Goal: Manage account settings

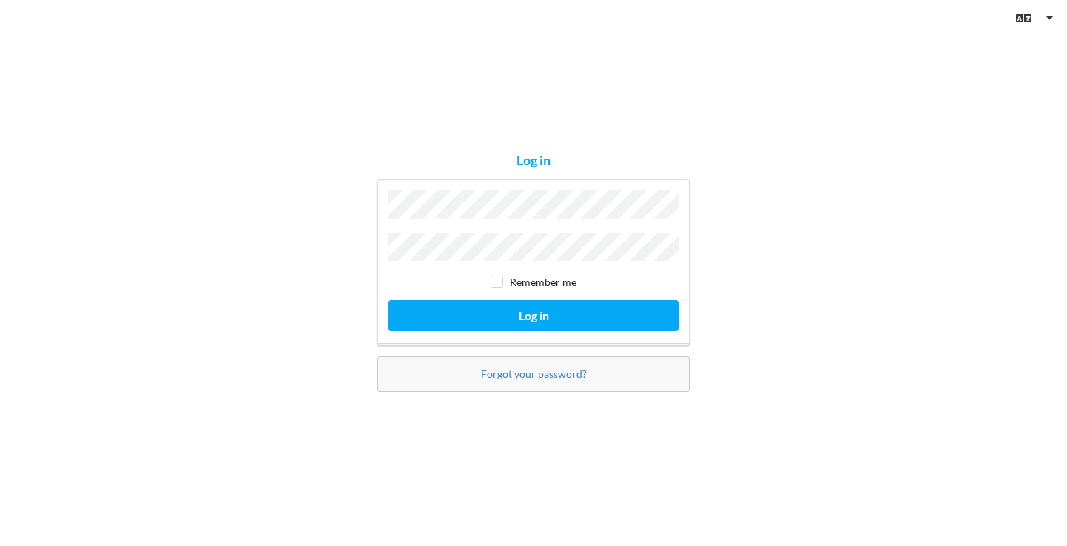
click at [534, 311] on button "Log in" at bounding box center [533, 315] width 291 height 30
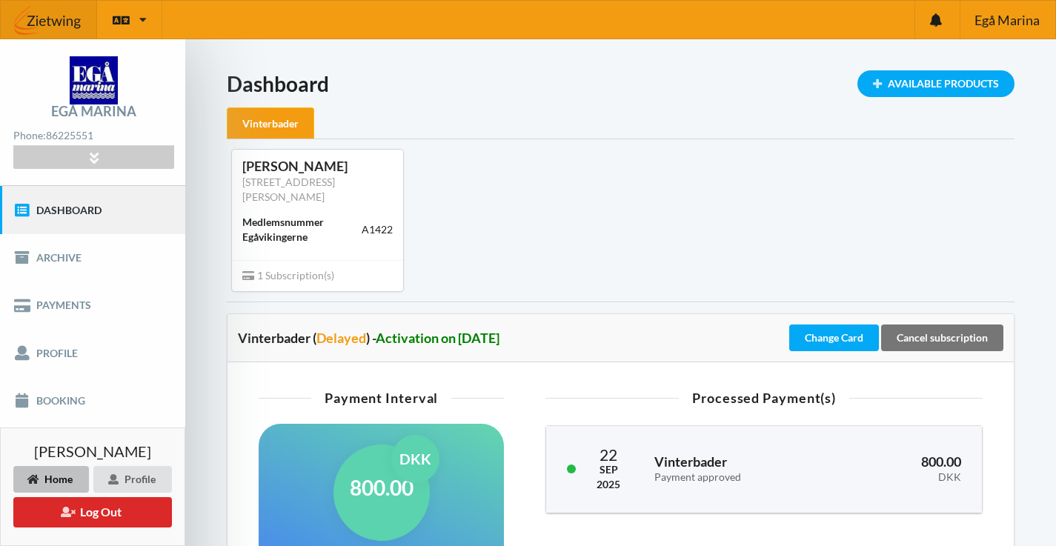
click at [304, 166] on div "[PERSON_NAME]" at bounding box center [317, 166] width 150 height 17
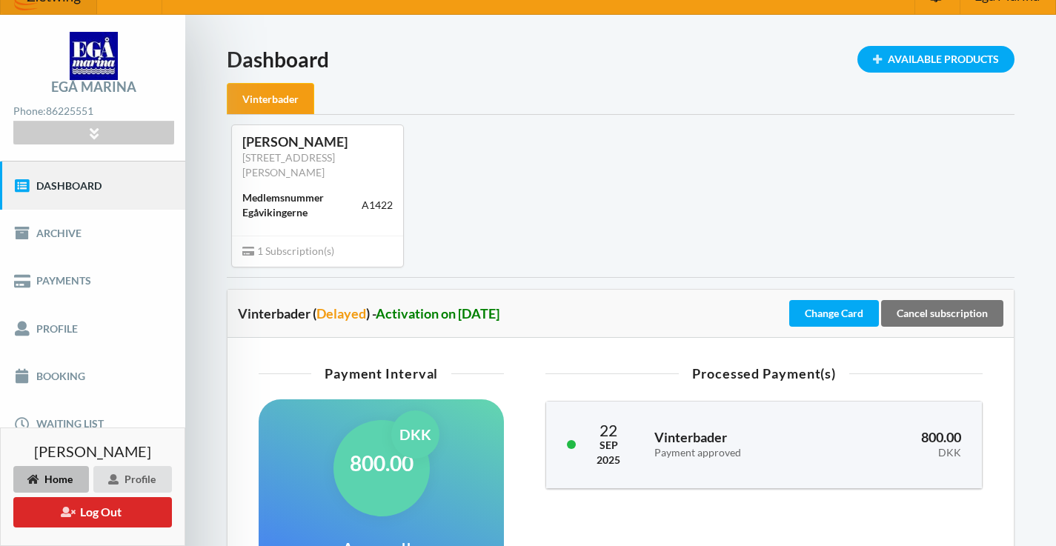
scroll to position [26, 0]
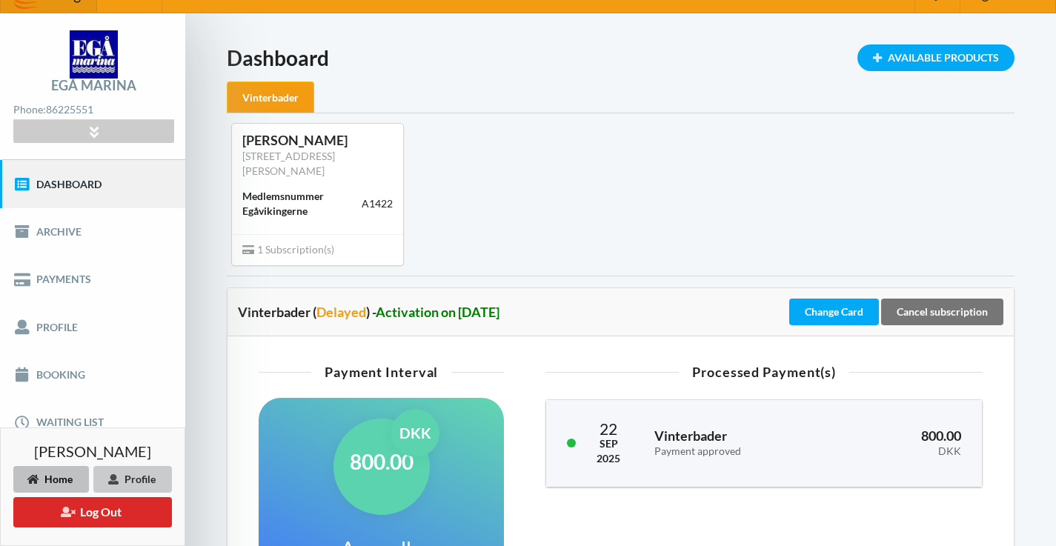
click at [125, 477] on div "Profile" at bounding box center [132, 479] width 79 height 27
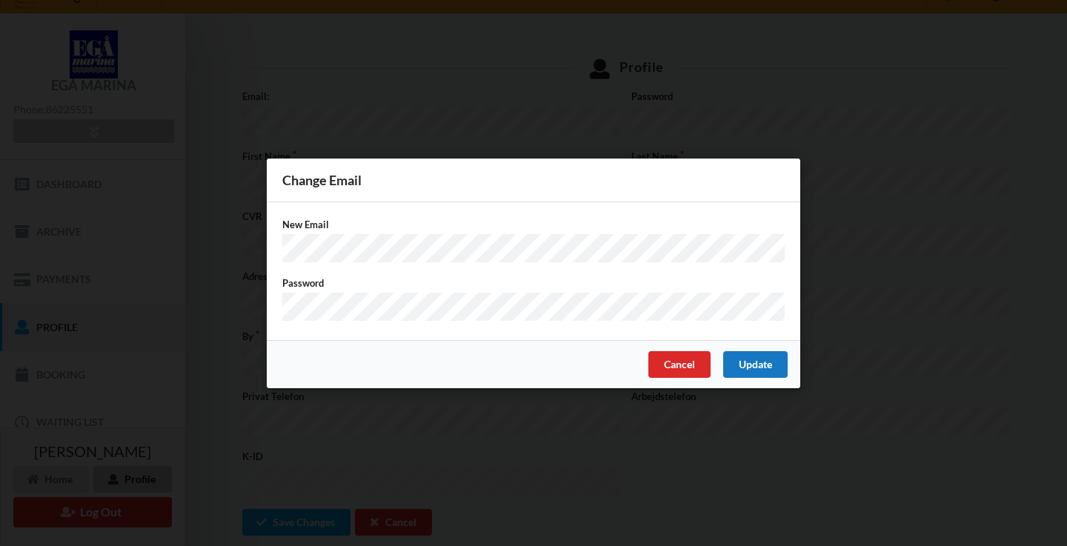
click at [762, 356] on div "Update" at bounding box center [756, 364] width 64 height 27
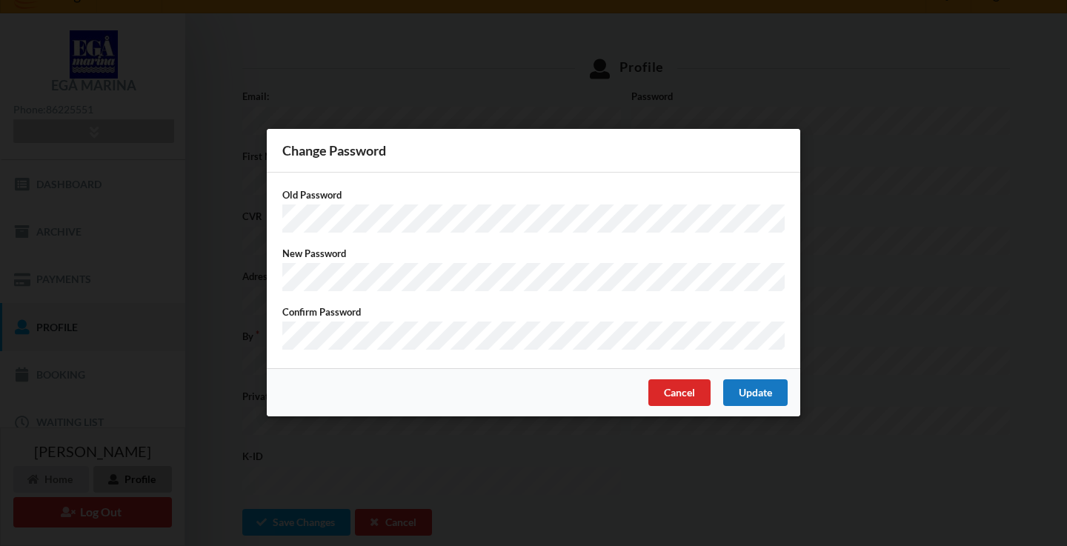
click at [769, 389] on div "Update" at bounding box center [756, 393] width 64 height 27
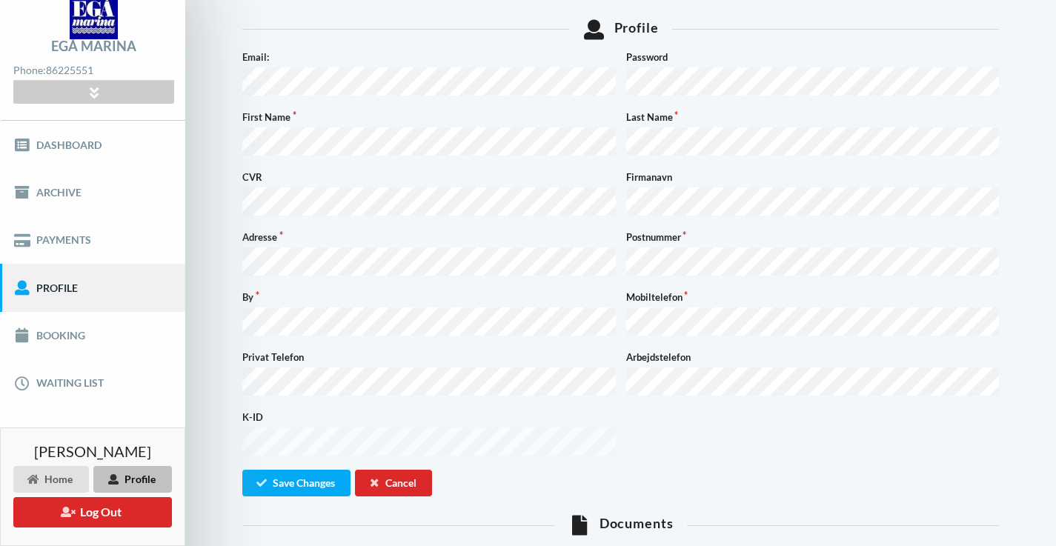
scroll to position [80, 0]
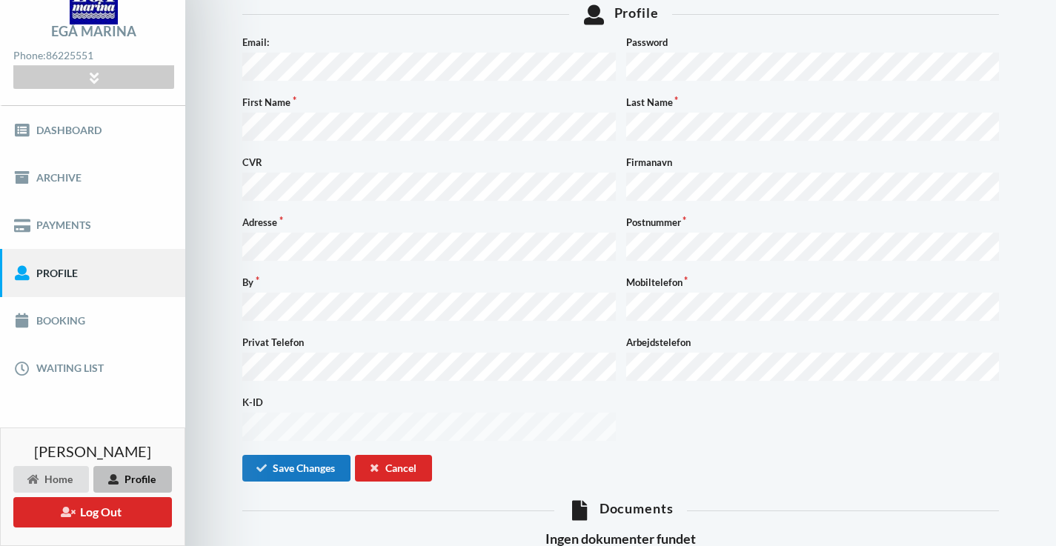
click at [279, 455] on button "Save Changes" at bounding box center [296, 468] width 108 height 27
click at [94, 308] on link "Booking" at bounding box center [92, 320] width 185 height 47
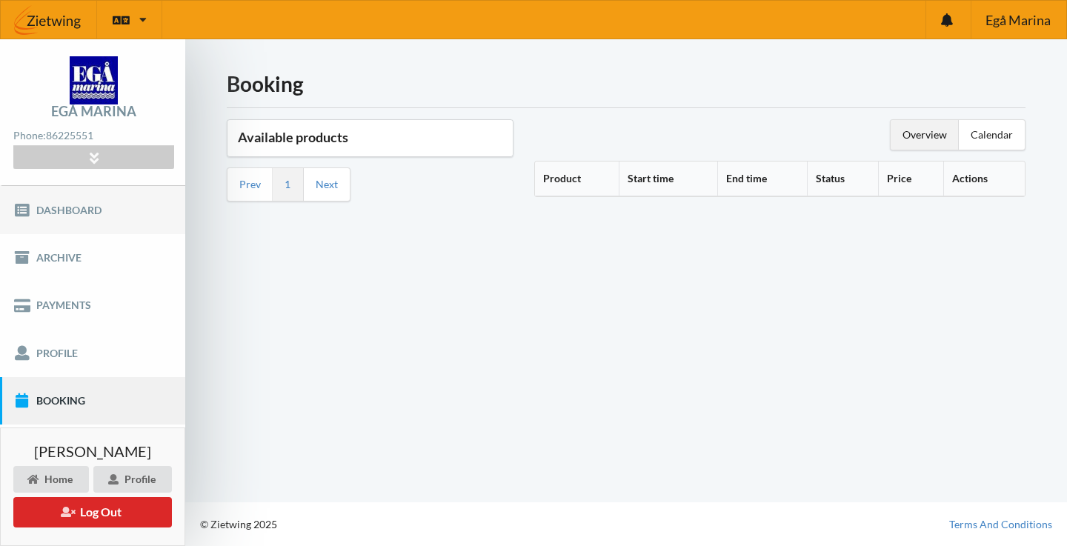
click at [78, 213] on link "Dashboard" at bounding box center [92, 209] width 185 height 47
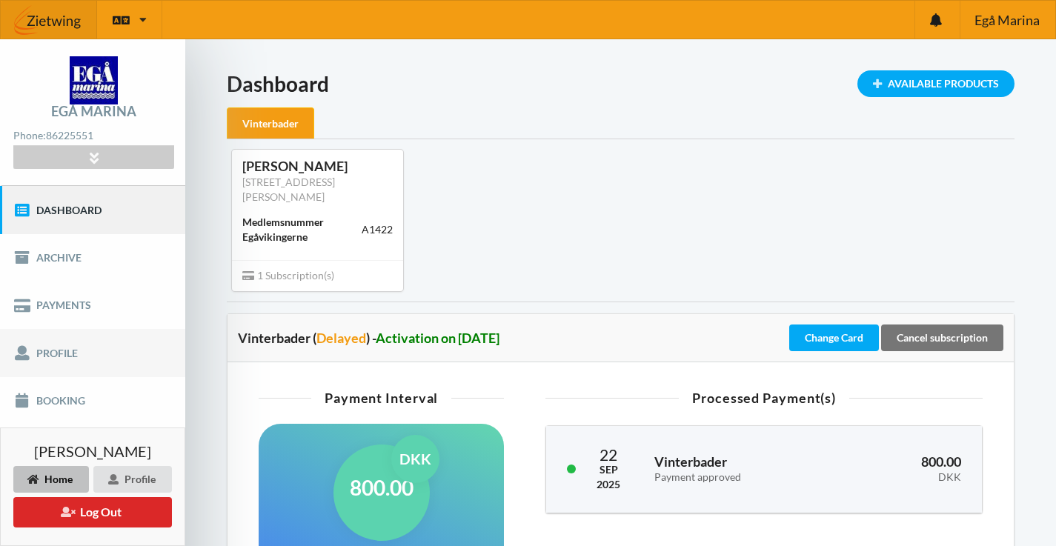
click at [153, 360] on link "Profile" at bounding box center [92, 352] width 185 height 47
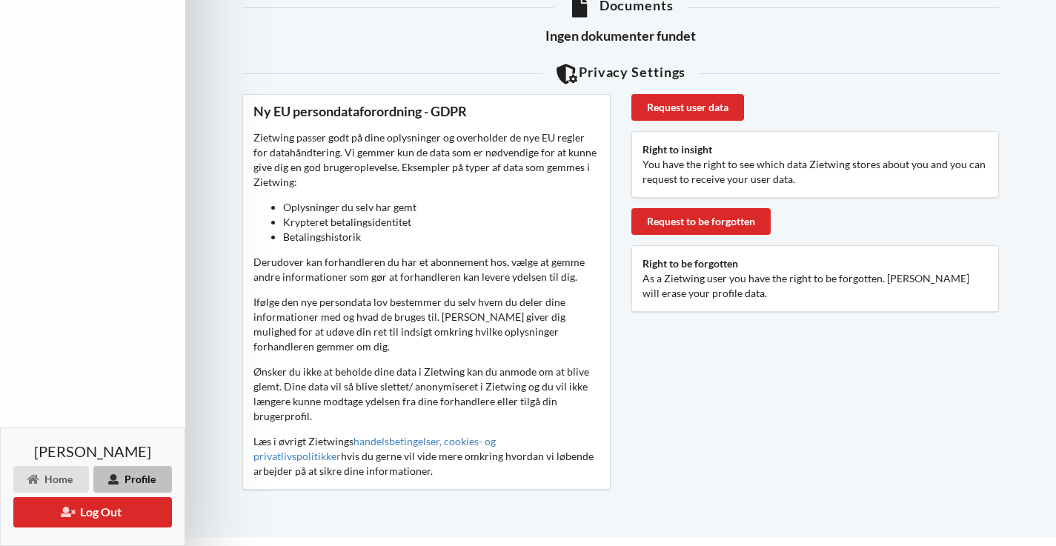
scroll to position [583, 0]
click at [99, 524] on button "Log Out" at bounding box center [92, 512] width 159 height 30
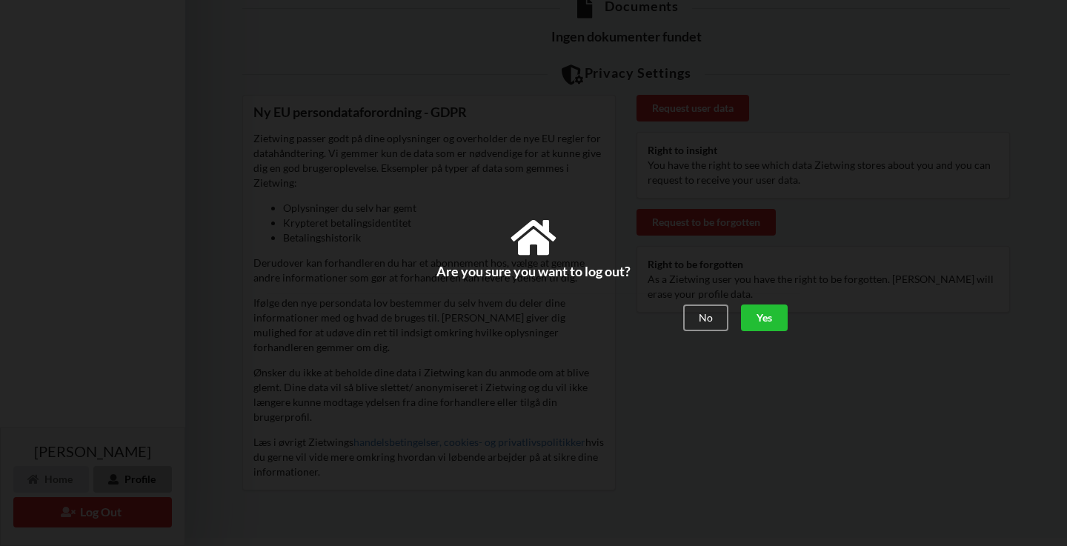
click at [777, 319] on div "Yes" at bounding box center [764, 318] width 47 height 27
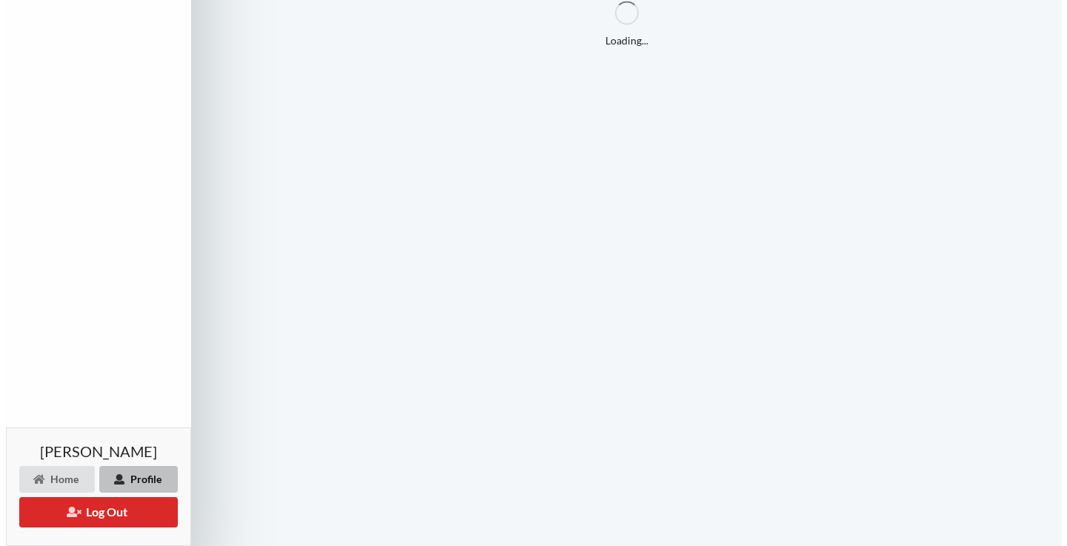
scroll to position [0, 0]
